Goal: Navigation & Orientation: Find specific page/section

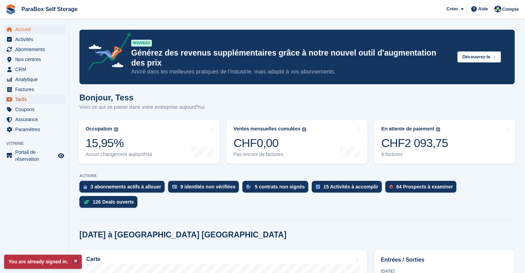
click at [23, 99] on span "Tarifs" at bounding box center [35, 100] width 41 height 10
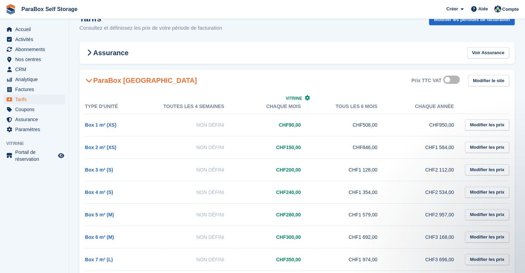
scroll to position [16, 0]
click at [24, 220] on aside "Accueil Activités Abonnements Abonnements Abonnements Contrats Augmentation des…" at bounding box center [34, 138] width 69 height 238
click at [29, 69] on span "CRM" at bounding box center [35, 70] width 41 height 10
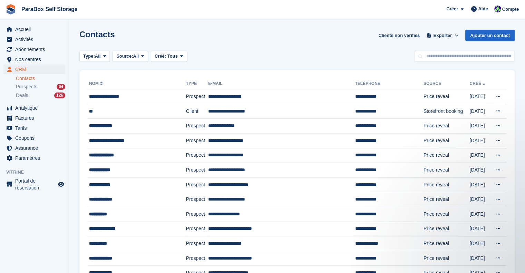
click at [36, 76] on link "Contacts" at bounding box center [40, 78] width 49 height 7
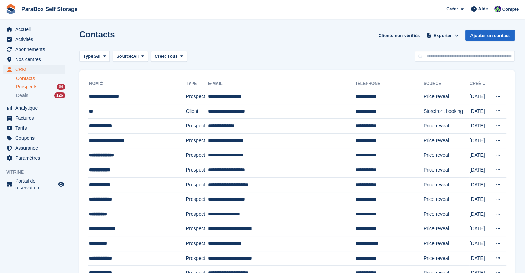
click at [39, 87] on div "Prospects 64" at bounding box center [40, 86] width 49 height 7
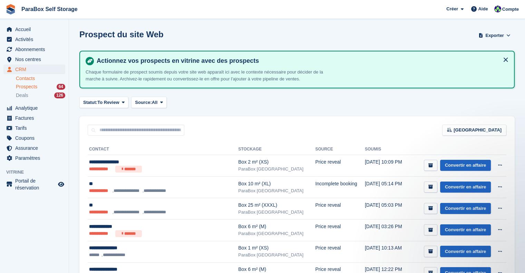
click at [30, 77] on link "Contacts" at bounding box center [40, 78] width 49 height 7
